Goal: Task Accomplishment & Management: Manage account settings

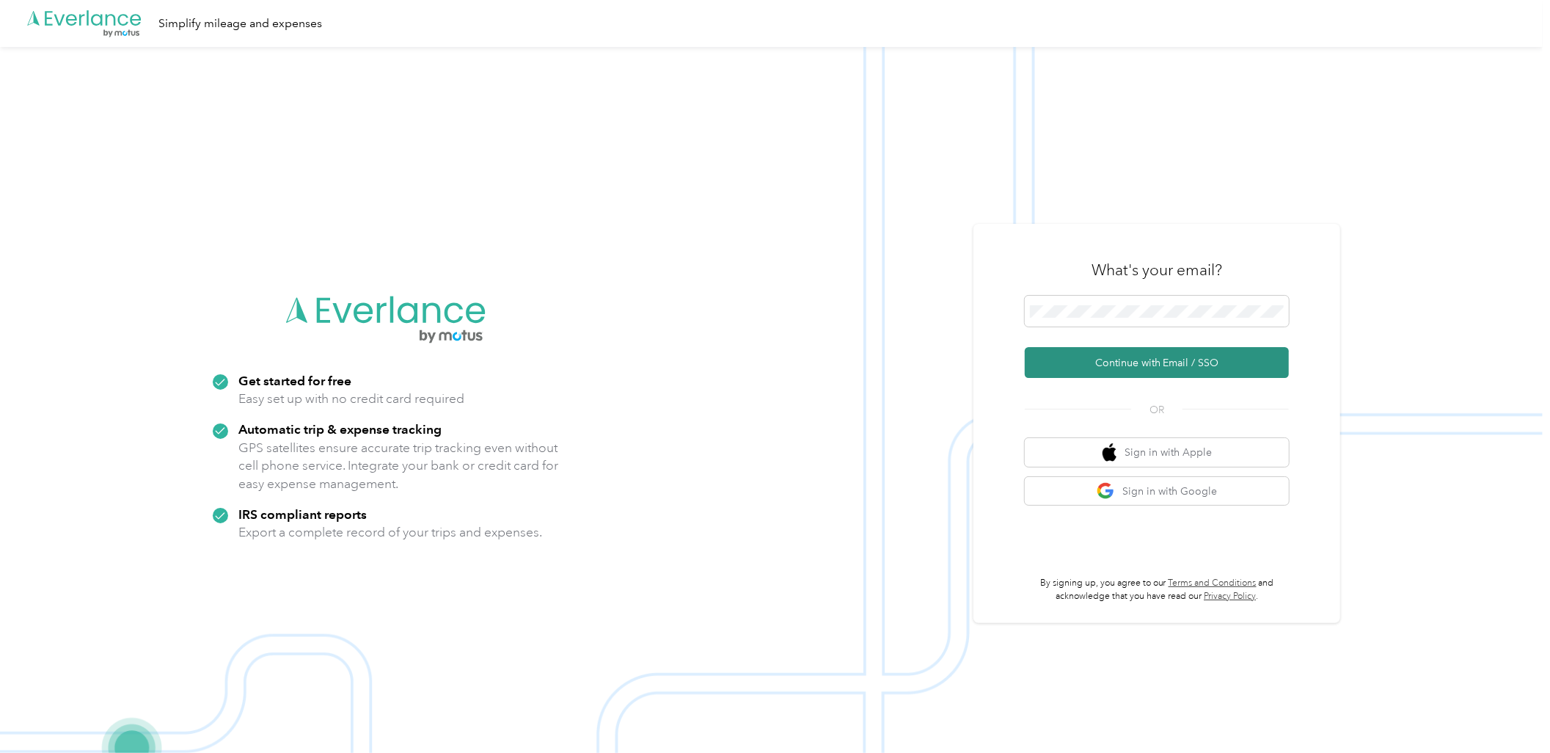
click at [1135, 365] on button "Continue with Email / SSO" at bounding box center [1157, 362] width 264 height 31
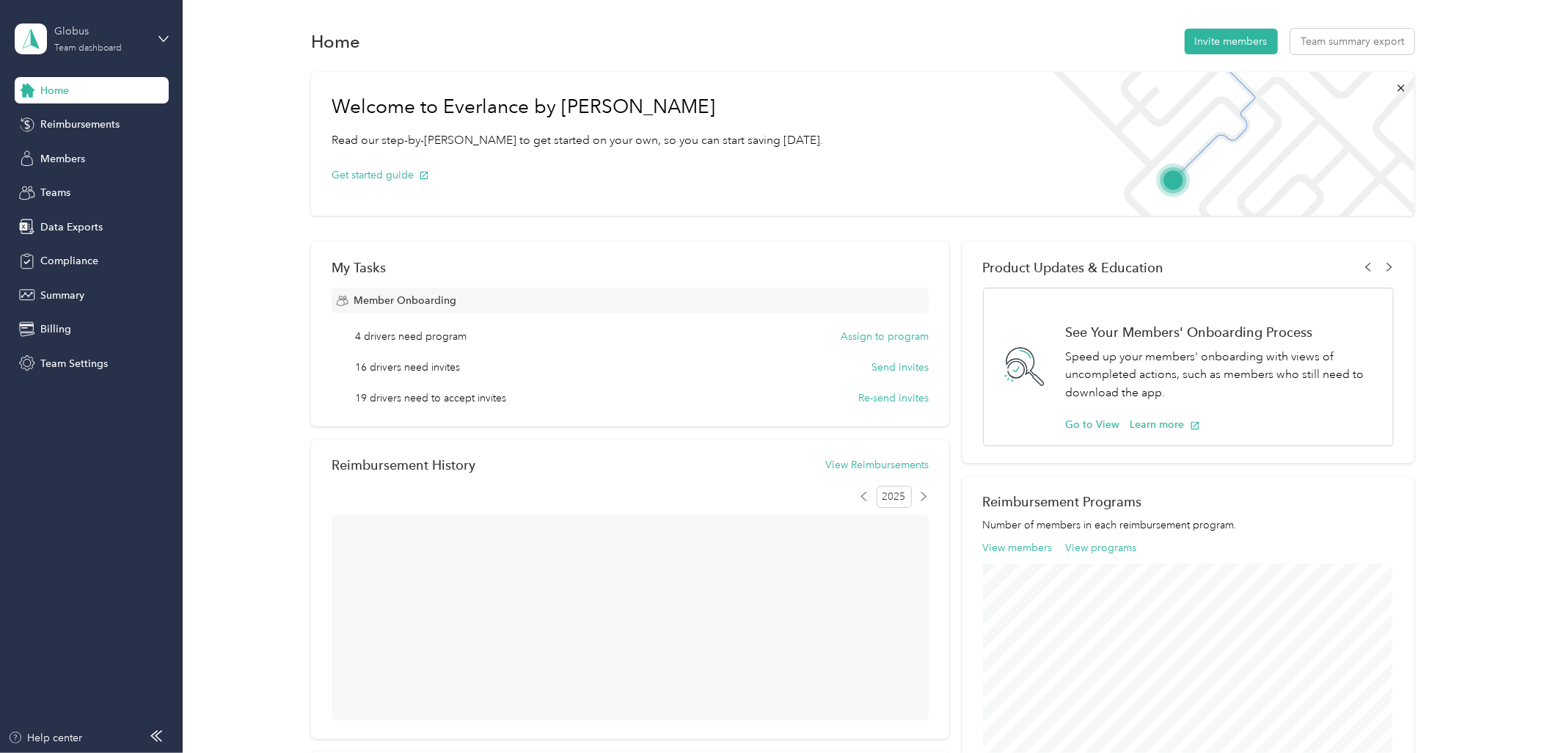
click at [76, 34] on div "Globus" at bounding box center [100, 30] width 92 height 15
click at [94, 610] on aside "Globus Team dashboard Home Reimbursements Members Teams Data Exports Compliance…" at bounding box center [91, 376] width 183 height 753
click at [59, 158] on span "Members" at bounding box center [62, 158] width 45 height 15
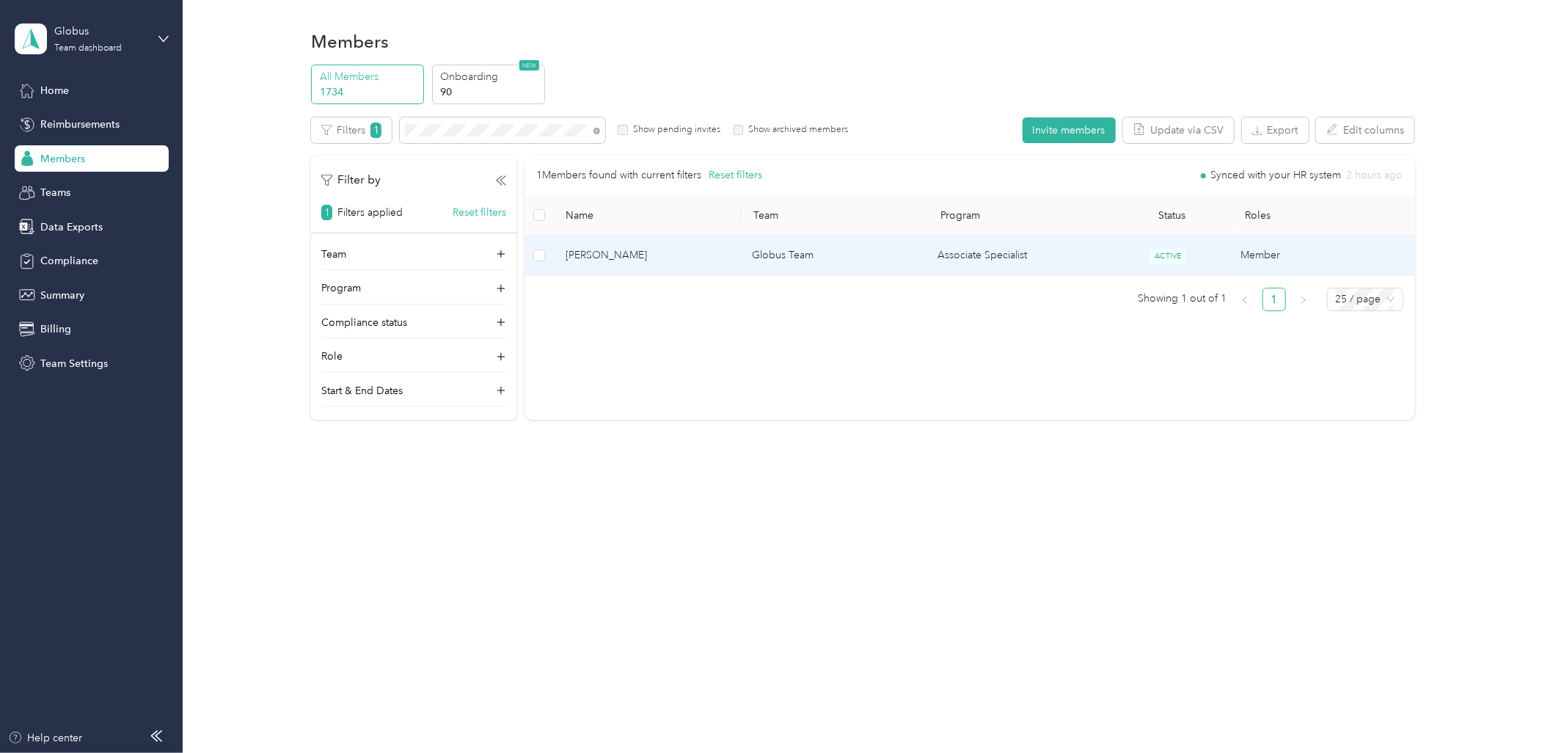
click at [620, 260] on span "[PERSON_NAME]" at bounding box center [647, 255] width 163 height 16
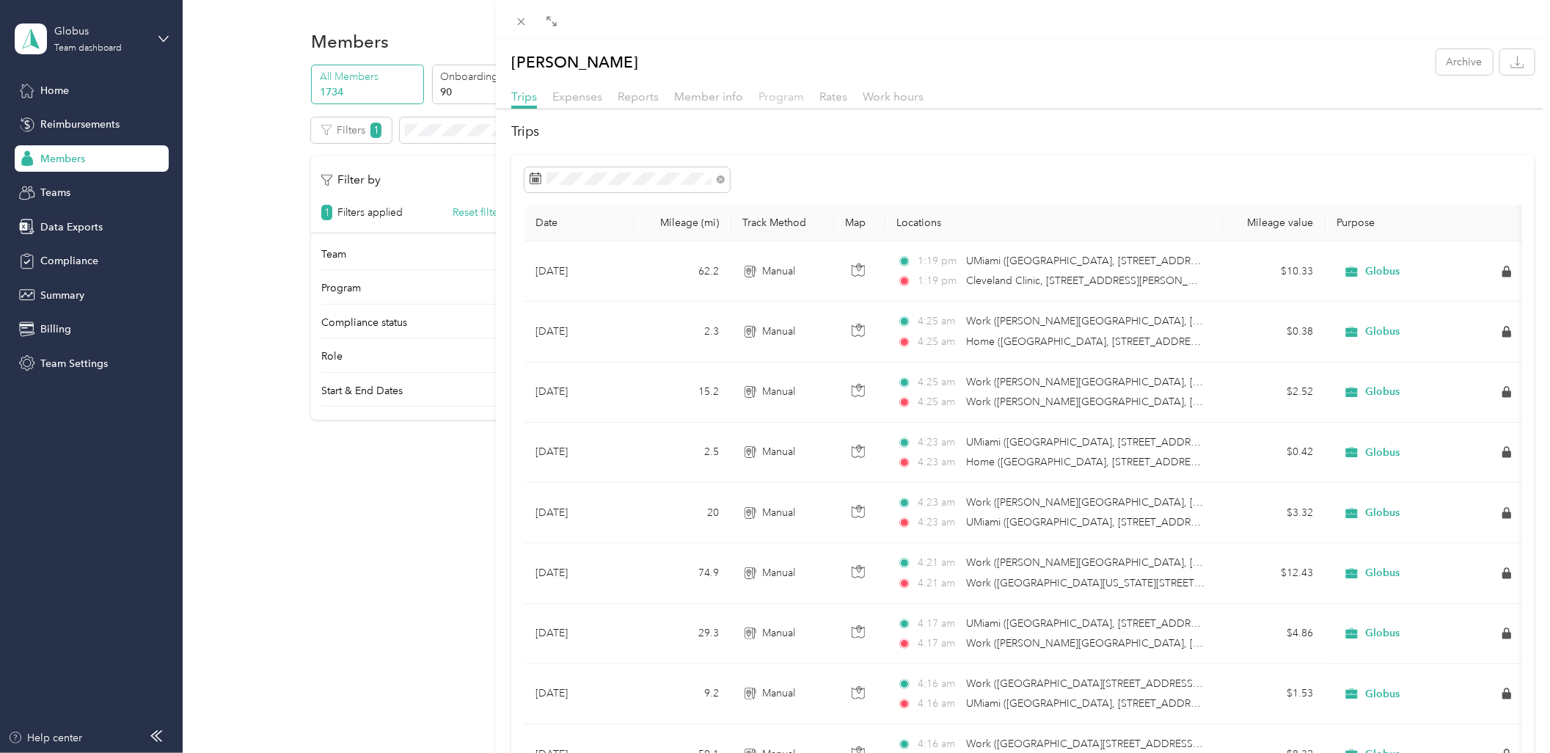
click at [780, 98] on span "Program" at bounding box center [780, 96] width 45 height 14
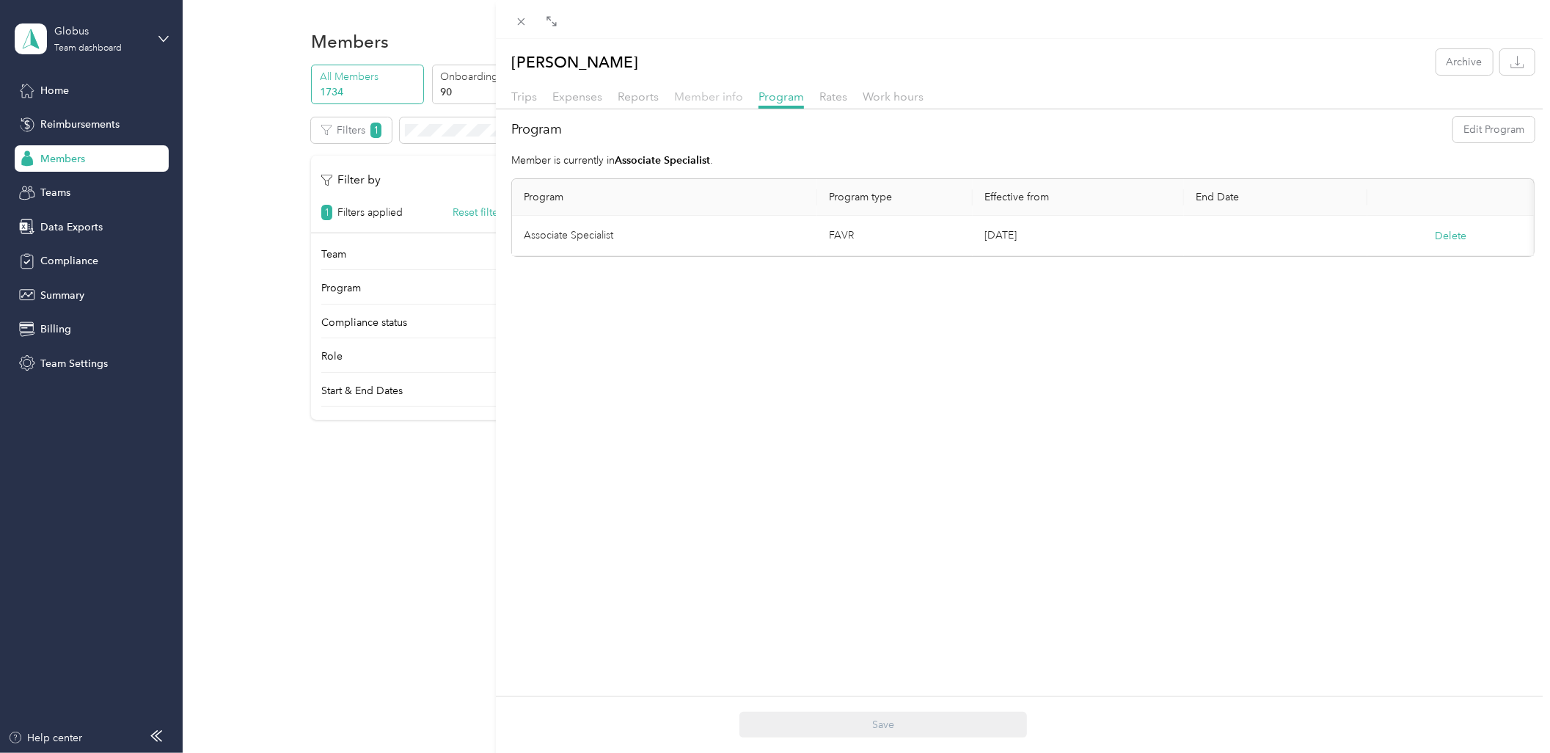
click at [676, 101] on span "Member info" at bounding box center [708, 96] width 69 height 14
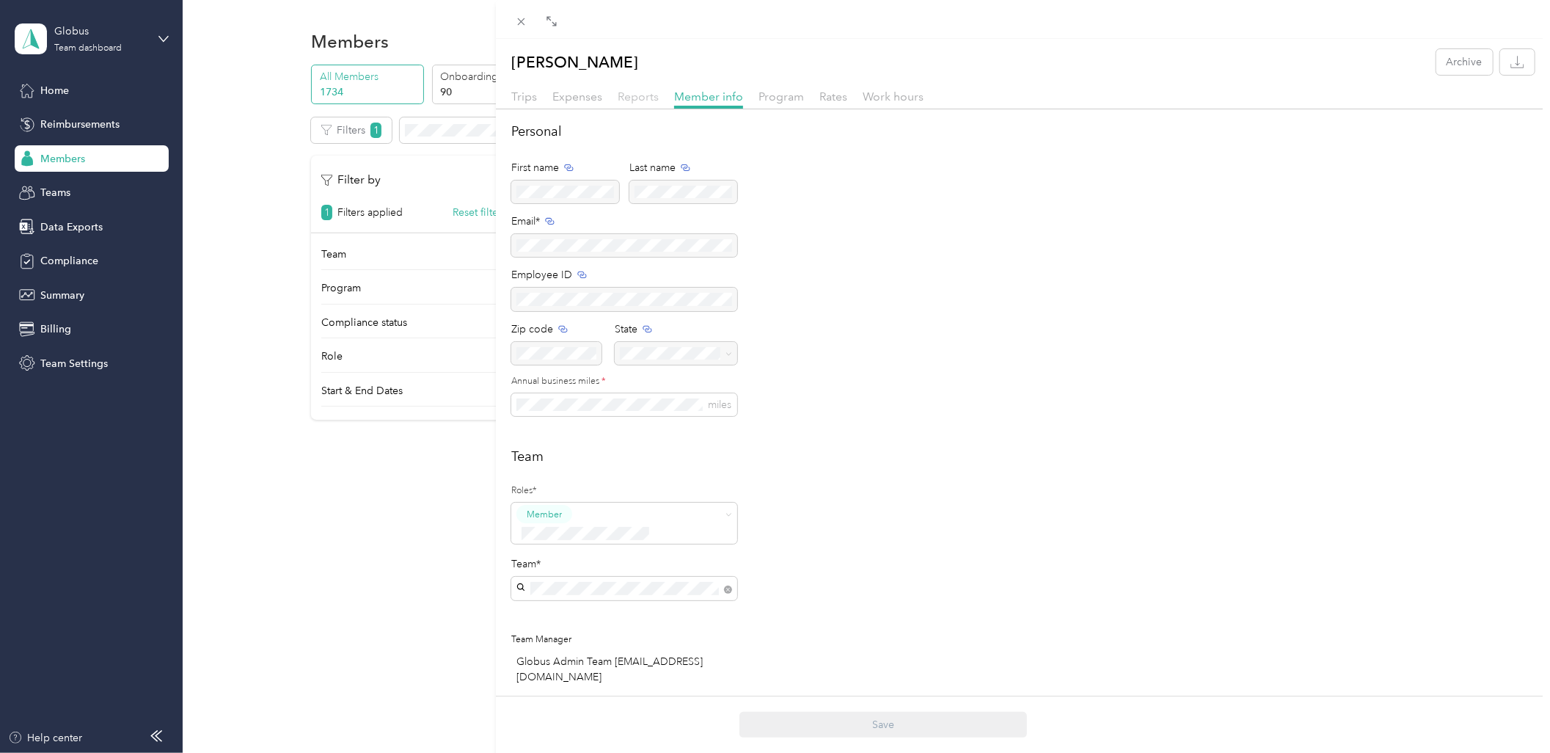
click at [635, 103] on span "Reports" at bounding box center [638, 96] width 41 height 14
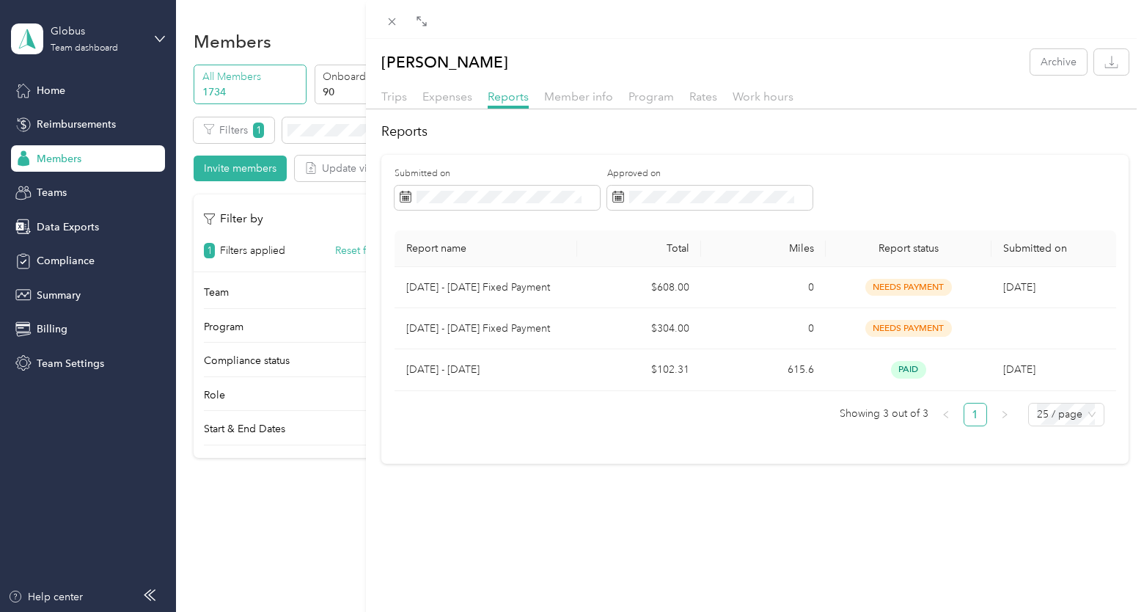
click at [332, 126] on div "[PERSON_NAME] Archive Trips Expenses Reports Member info Program Rates Work hou…" at bounding box center [572, 306] width 1144 height 612
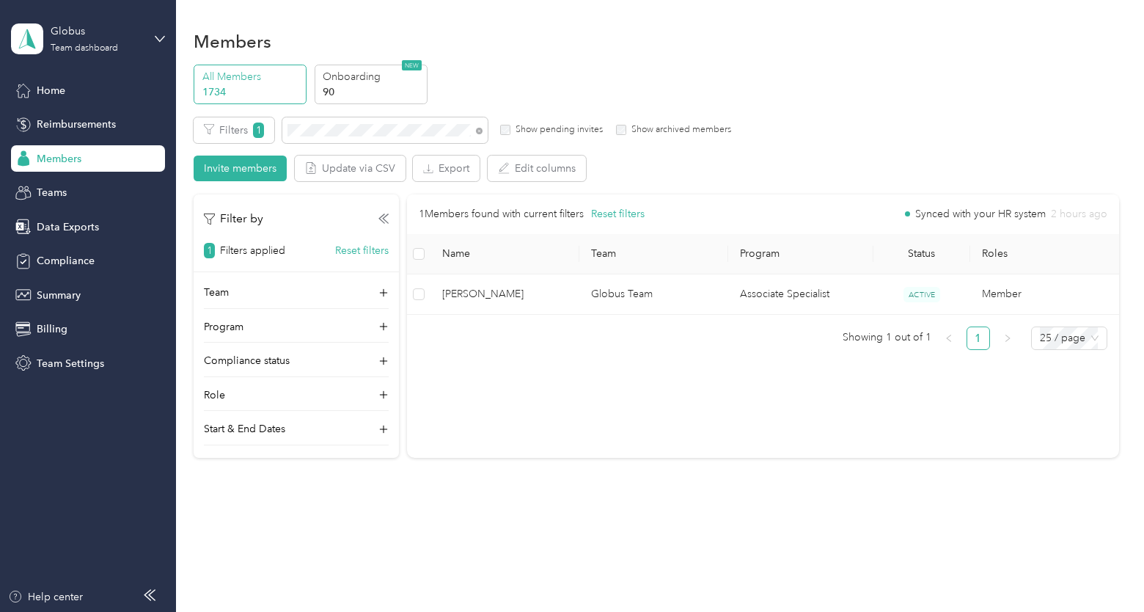
click at [326, 132] on div at bounding box center [572, 306] width 1144 height 612
click at [145, 120] on section "Globus Team dashboard Home Reimbursements Members Teams Data Exports Compliance…" at bounding box center [568, 306] width 1137 height 612
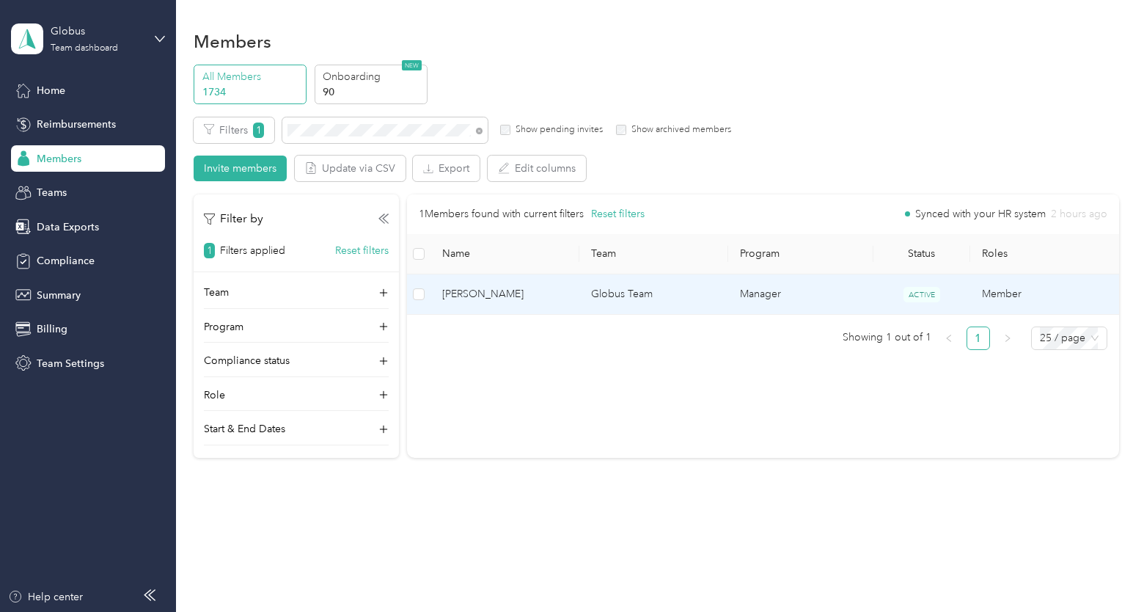
click at [489, 288] on span "[PERSON_NAME]" at bounding box center [504, 294] width 125 height 16
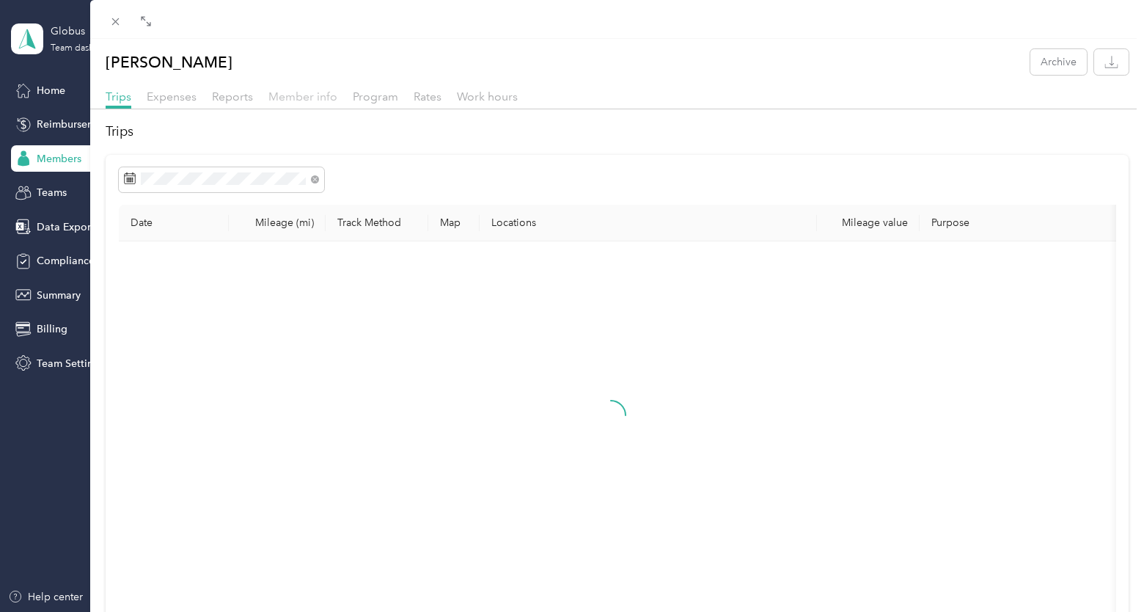
drag, startPoint x: 223, startPoint y: 95, endPoint x: 296, endPoint y: 90, distance: 72.8
click at [226, 92] on span "Reports" at bounding box center [232, 96] width 41 height 14
